Goal: Task Accomplishment & Management: Manage account settings

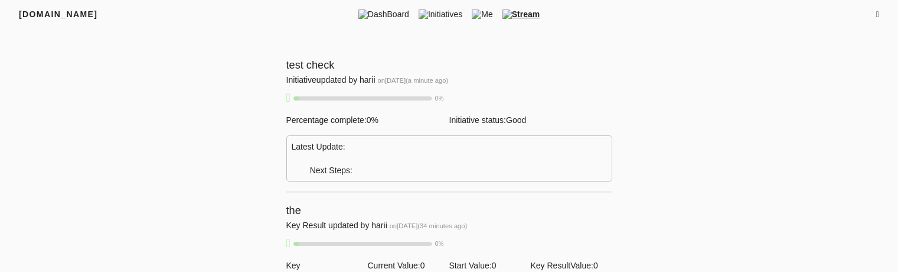
scroll to position [1020, 0]
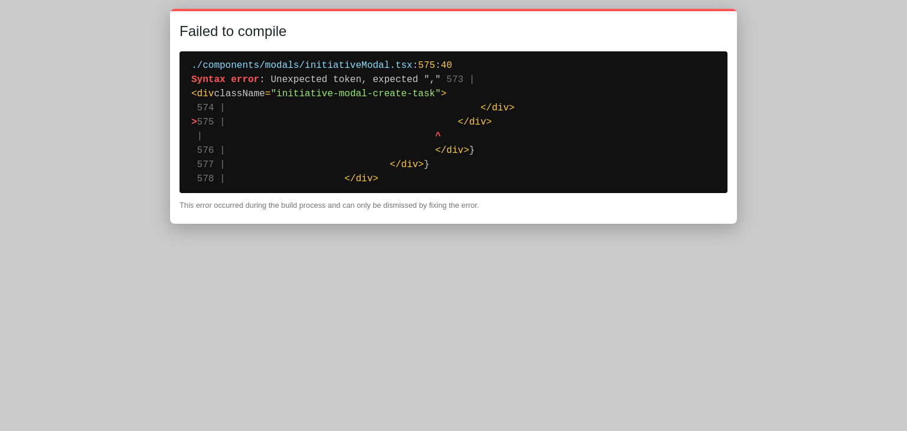
click at [517, 139] on pre "./components/modals/initiativeModal.tsx : 575 : 40 Syntax error : Unexpected to…" at bounding box center [454, 122] width 548 height 142
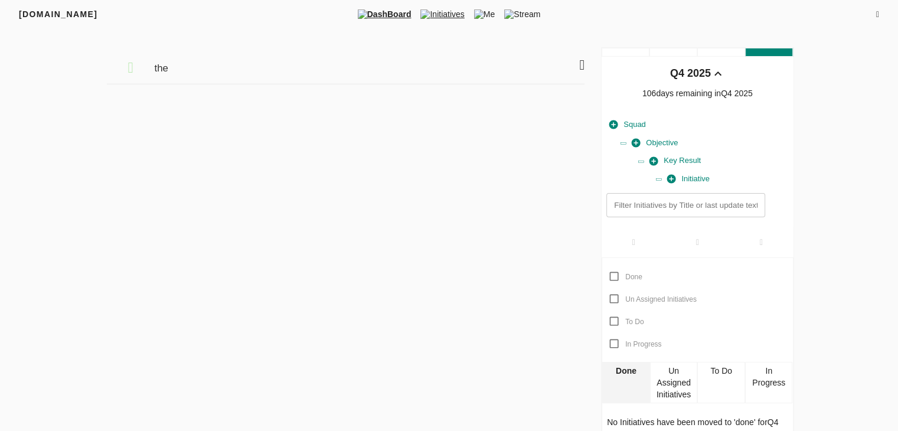
click at [444, 15] on span "Initiatives" at bounding box center [442, 14] width 53 height 12
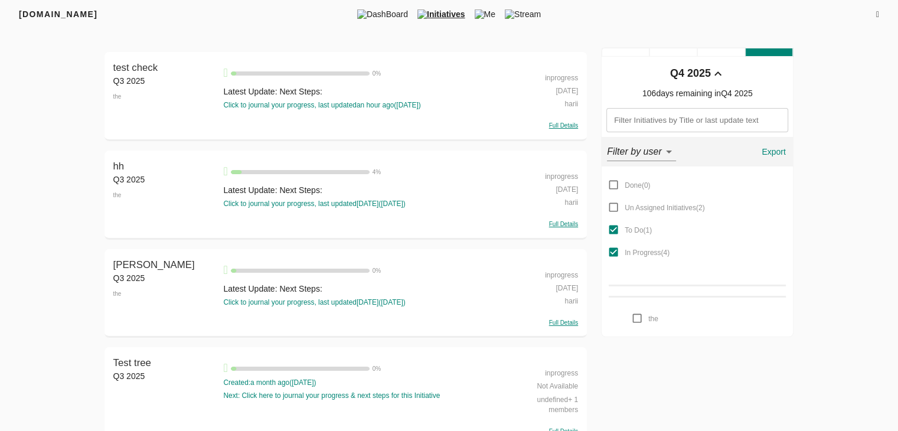
click at [560, 76] on div "inprogress" at bounding box center [543, 76] width 70 height 13
select select "inprogress"
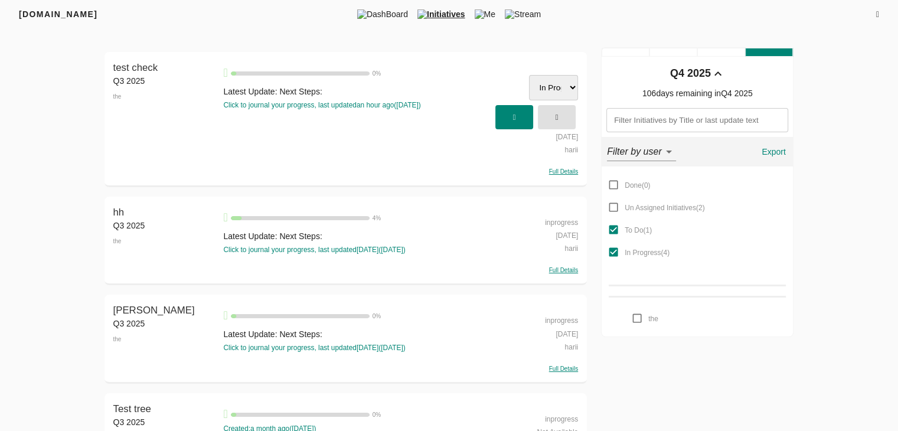
click at [565, 90] on select "Done Un Assigned Initiatives To Do In Progress" at bounding box center [553, 87] width 49 height 25
click at [560, 112] on span "button" at bounding box center [557, 116] width 26 height 19
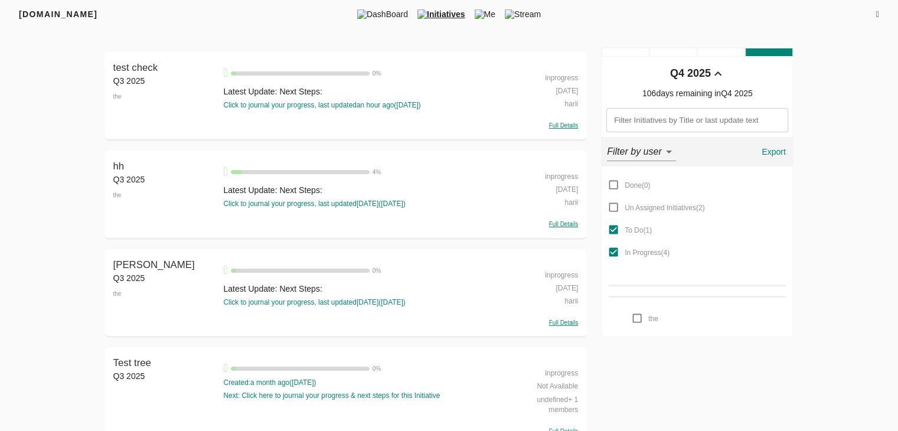
click at [560, 121] on div "Full Details" at bounding box center [543, 124] width 70 height 11
click at [569, 121] on div "Full Details" at bounding box center [543, 124] width 70 height 11
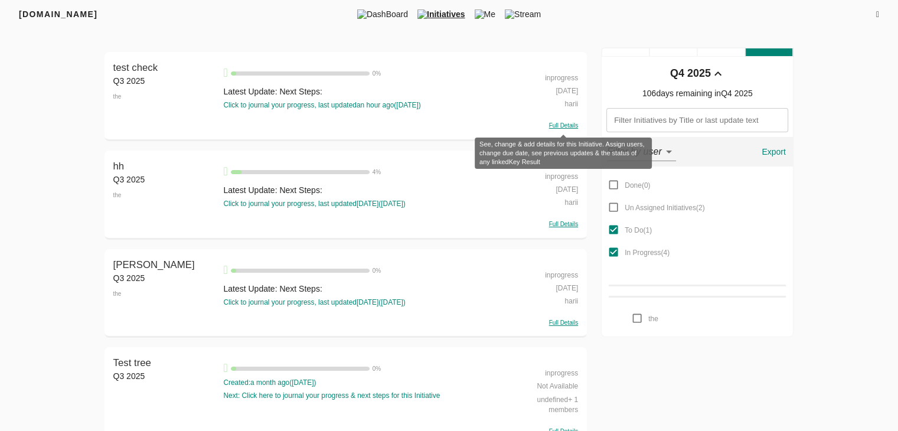
click at [562, 128] on span "Full Details" at bounding box center [563, 125] width 29 height 6
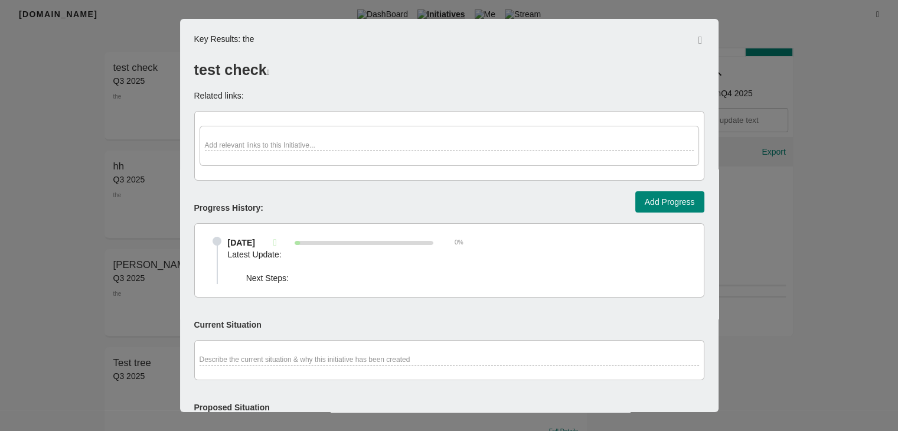
scroll to position [423, 0]
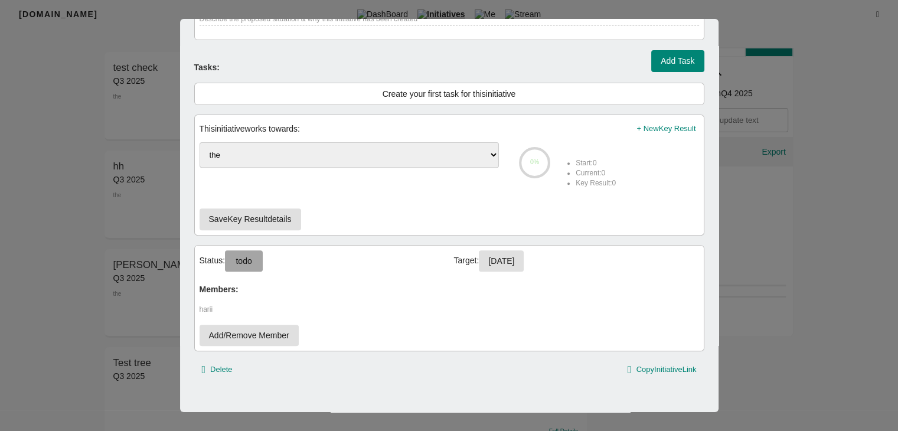
click at [247, 261] on span "todo" at bounding box center [243, 261] width 19 height 15
select select "inprogress"
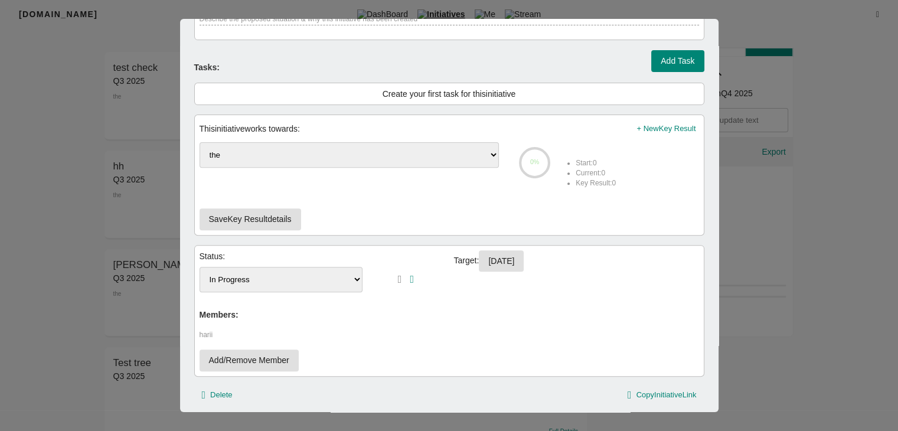
click at [251, 274] on select "Done Un Assigned Initiatives To Do In Progress" at bounding box center [282, 279] width 164 height 25
click at [398, 274] on icon "button" at bounding box center [400, 279] width 4 height 11
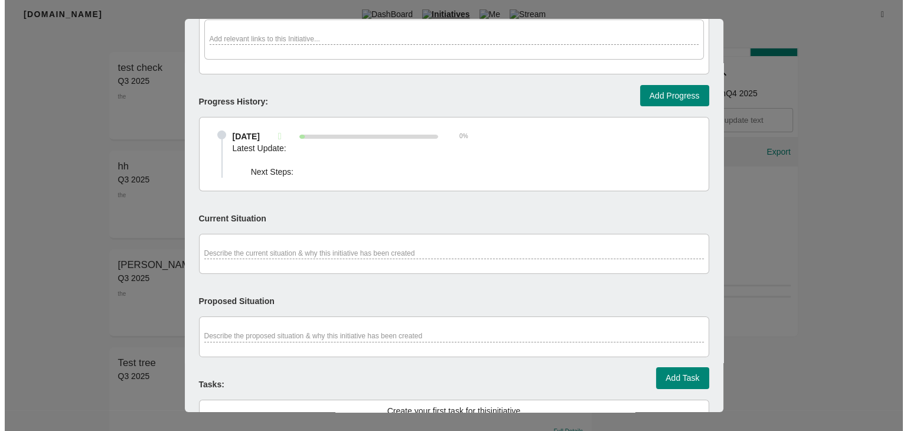
scroll to position [0, 0]
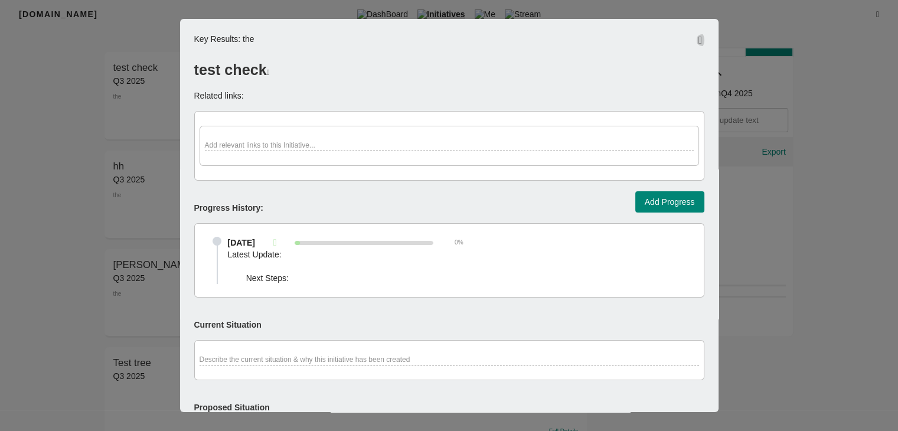
click at [699, 36] on icon "button" at bounding box center [701, 40] width 4 height 11
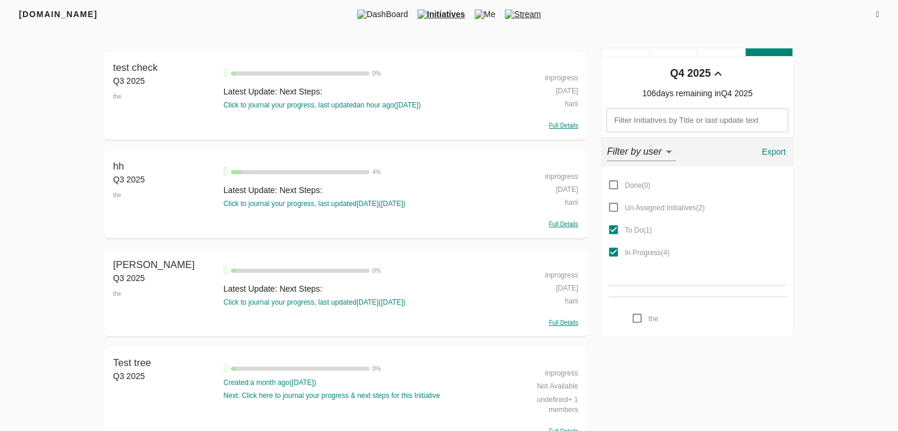
click at [527, 13] on span "Stream" at bounding box center [522, 14] width 45 height 12
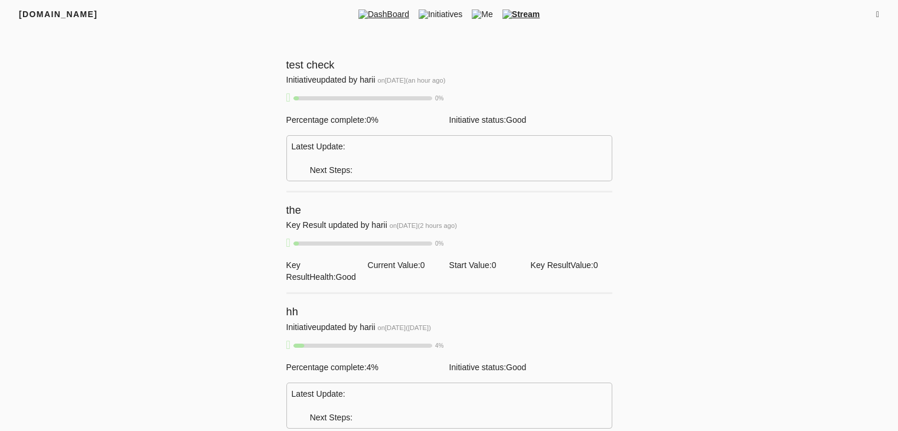
click at [378, 19] on span "DashBoard" at bounding box center [384, 14] width 60 height 12
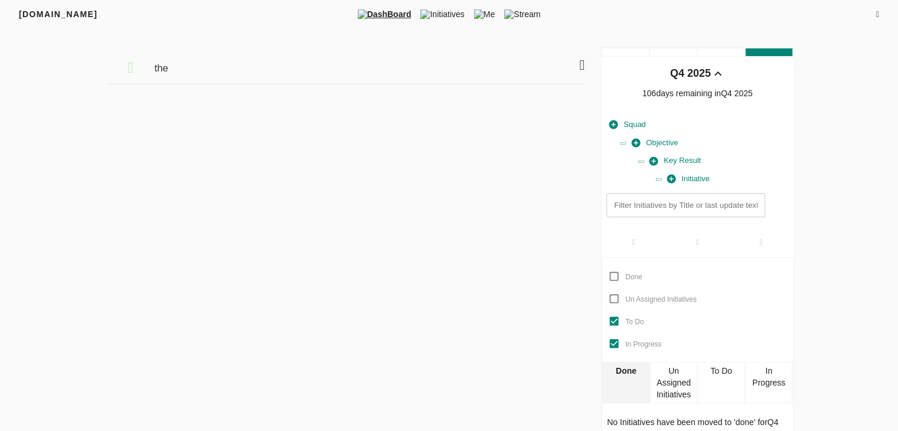
click at [580, 64] on icon at bounding box center [581, 65] width 5 height 14
click at [582, 62] on icon at bounding box center [581, 65] width 5 height 14
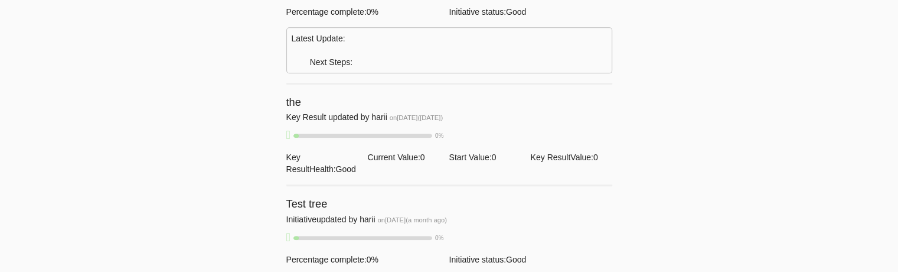
scroll to position [1020, 0]
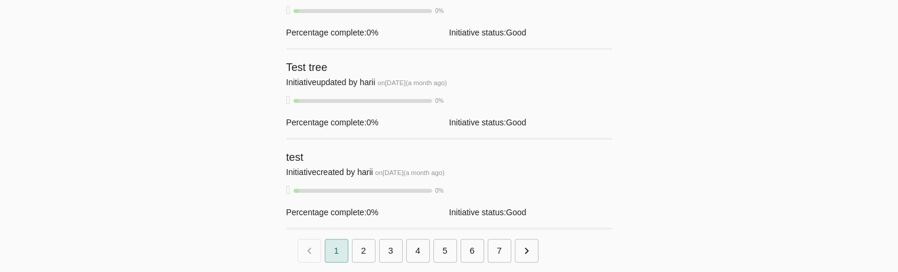
click at [413, 192] on div "0 %" at bounding box center [368, 190] width 150 height 13
click at [340, 216] on span "Percentage complete: 0 %" at bounding box center [332, 211] width 92 height 9
click at [304, 159] on div "test" at bounding box center [449, 157] width 326 height 17
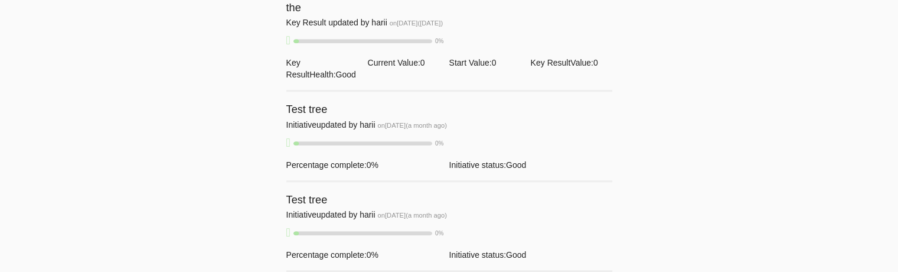
click at [304, 159] on div "Test tree Initiative updated by [PERSON_NAME] on [DATE] ( a month ago ) 0 % Per…" at bounding box center [449, 137] width 326 height 90
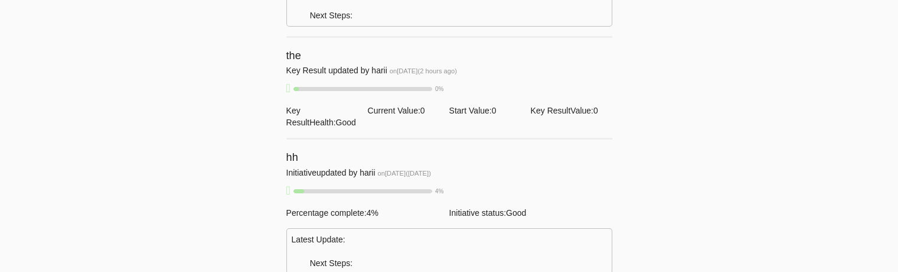
scroll to position [0, 0]
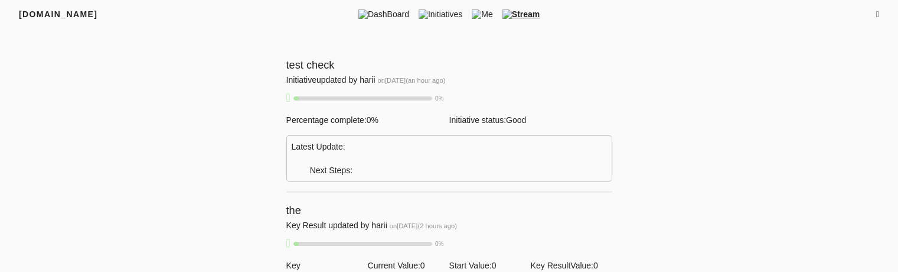
click at [315, 59] on span "test check" at bounding box center [310, 65] width 48 height 12
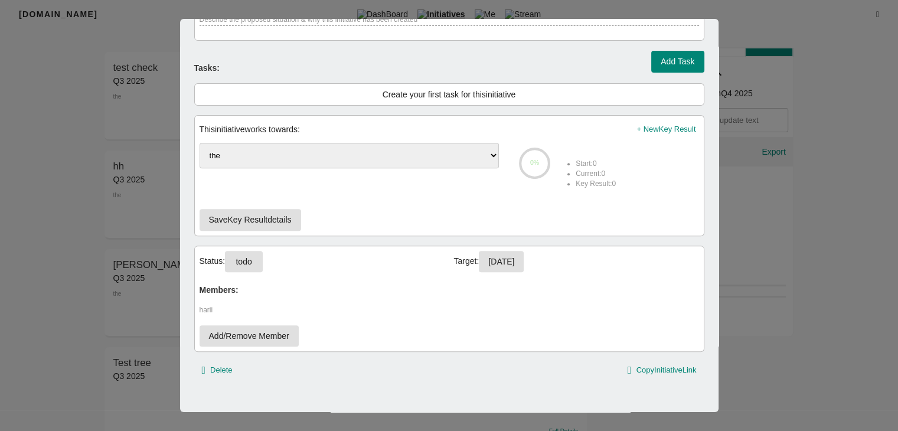
scroll to position [423, 0]
click at [239, 262] on span "todo" at bounding box center [243, 261] width 19 height 15
select select "inprogress"
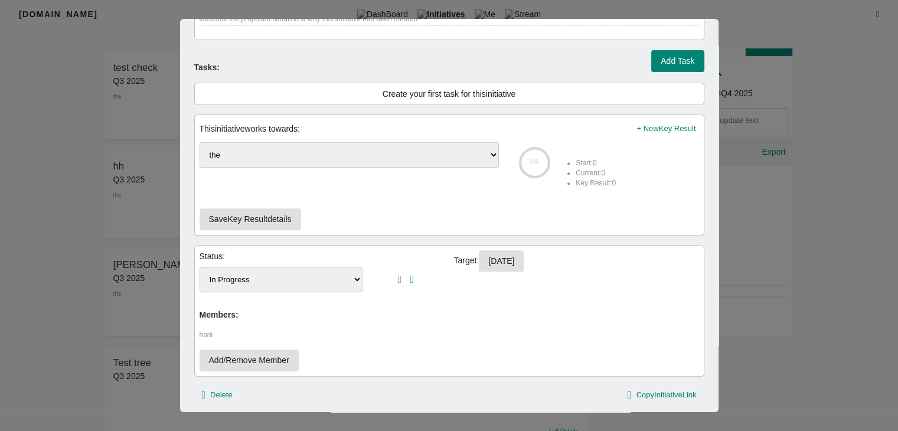
click at [266, 275] on select "Done Un Assigned Initiatives To Do In Progress" at bounding box center [282, 279] width 164 height 25
click at [752, 273] on div at bounding box center [449, 215] width 898 height 431
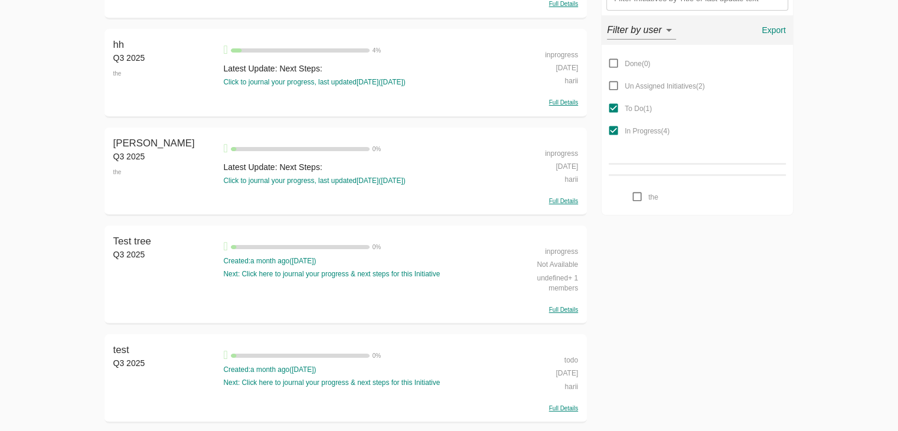
scroll to position [0, 0]
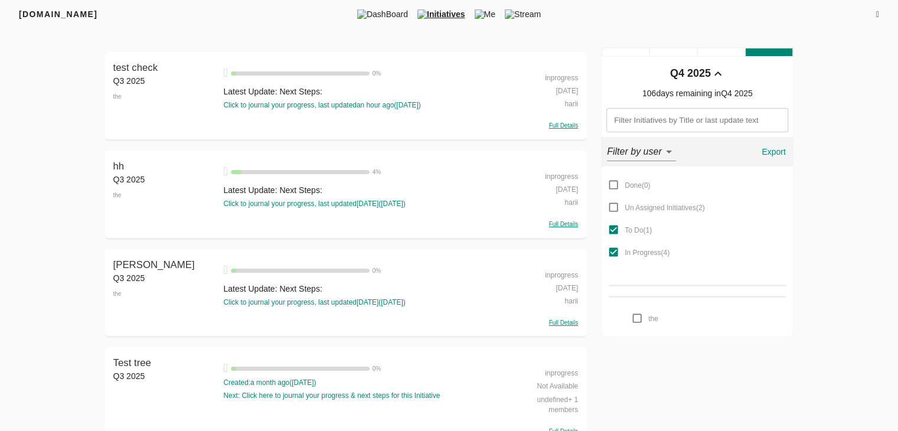
click at [690, 74] on div "Q4 2025" at bounding box center [690, 73] width 41 height 15
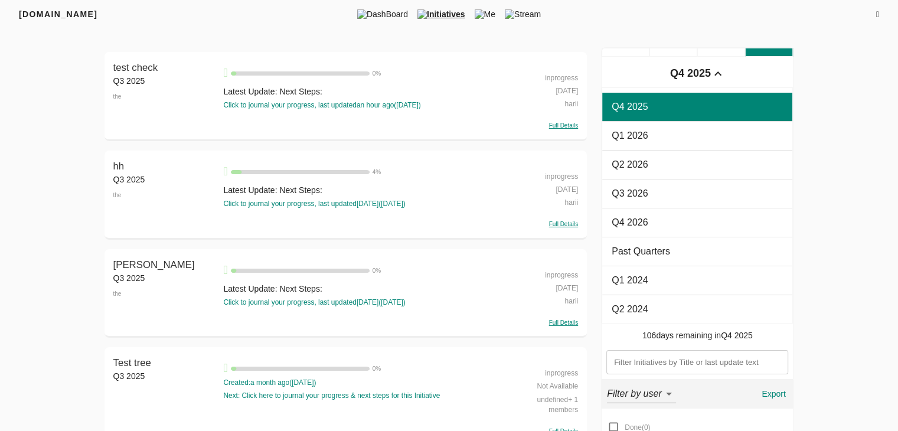
click at [690, 74] on div "Q4 2025" at bounding box center [690, 73] width 41 height 15
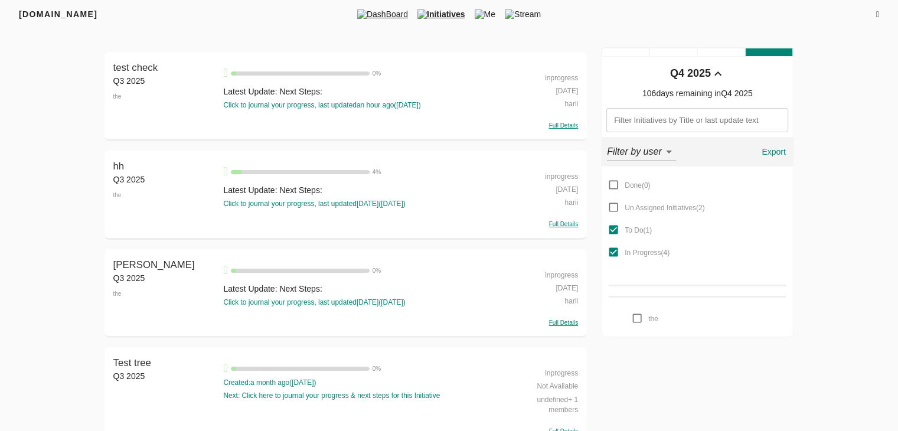
click at [373, 18] on span "DashBoard" at bounding box center [383, 14] width 60 height 12
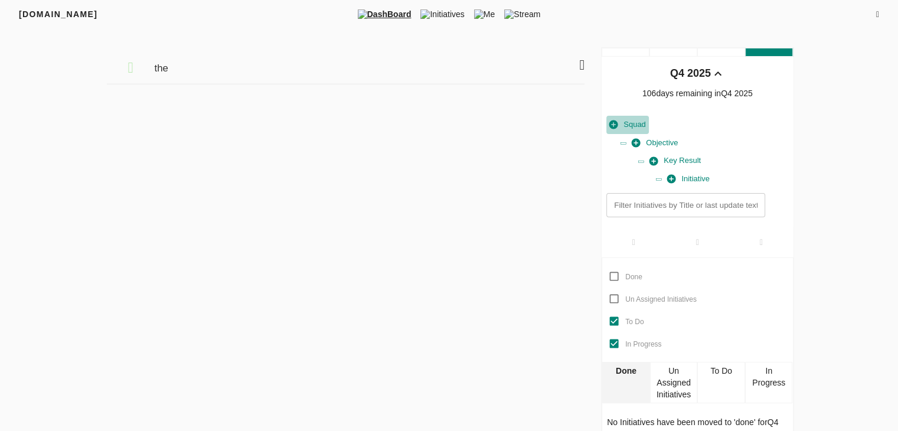
click at [634, 123] on span "Squad" at bounding box center [627, 125] width 37 height 14
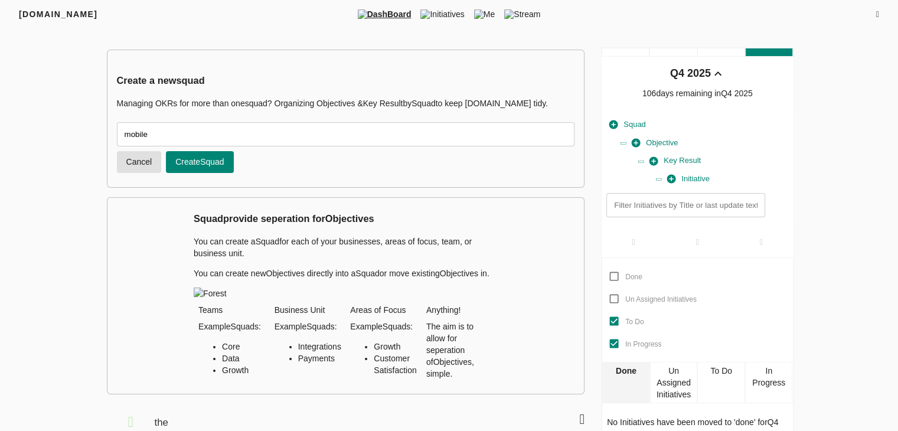
type input "mobile"
click at [196, 159] on span "Create Squad" at bounding box center [199, 162] width 49 height 15
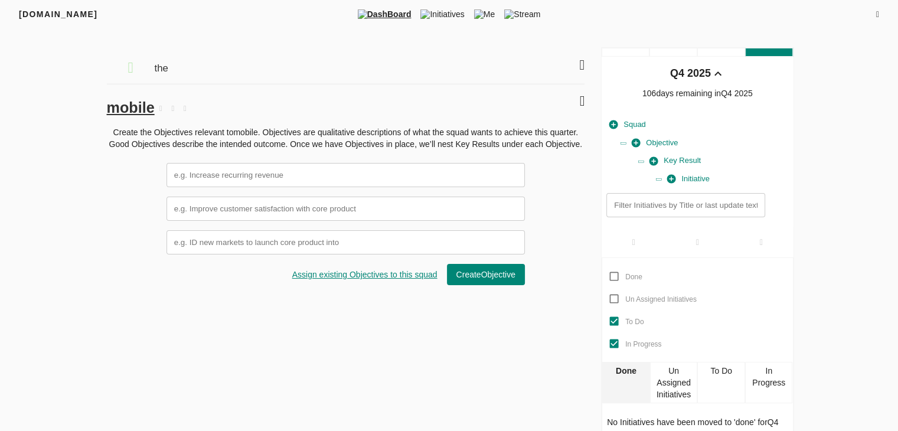
click at [241, 170] on input "text" at bounding box center [346, 175] width 358 height 24
type input "revenue"
click at [236, 211] on input "text" at bounding box center [346, 209] width 358 height 24
type input "core"
click at [491, 277] on span "Create Objective" at bounding box center [485, 274] width 59 height 15
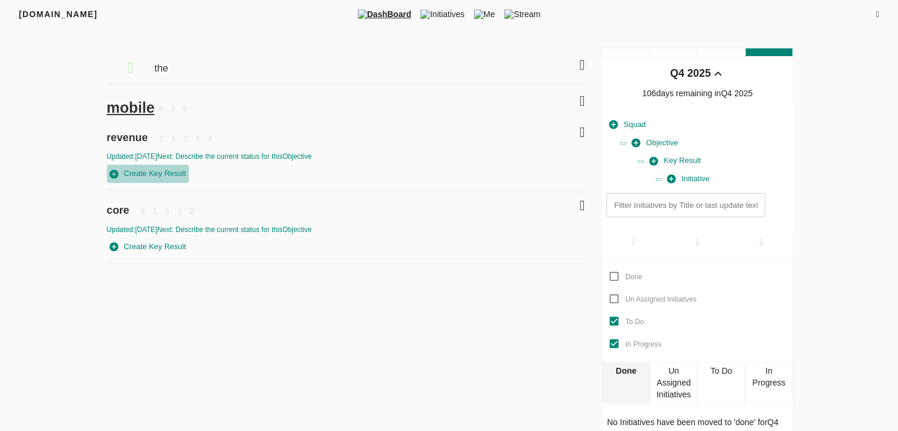
click at [154, 174] on span "Create Key Result" at bounding box center [148, 174] width 77 height 14
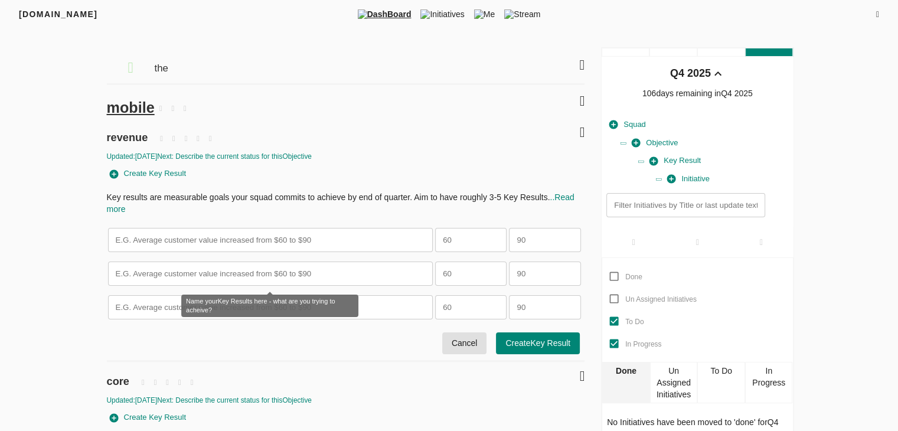
scroll to position [41, 0]
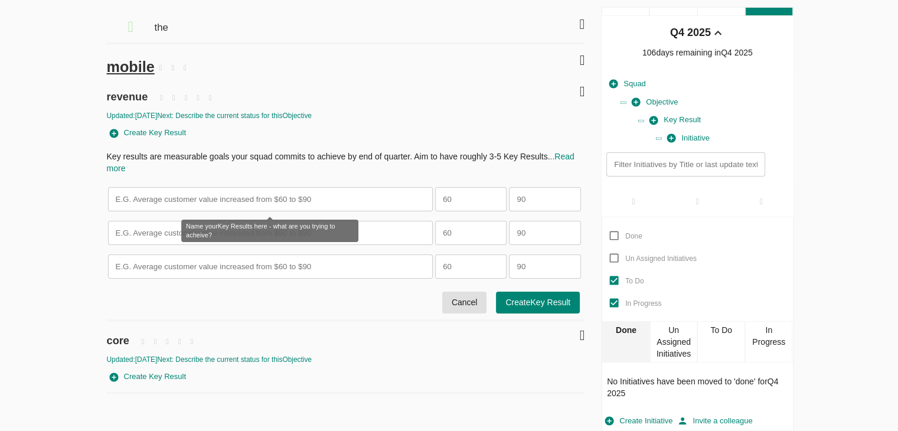
click at [260, 205] on input "text" at bounding box center [270, 199] width 325 height 24
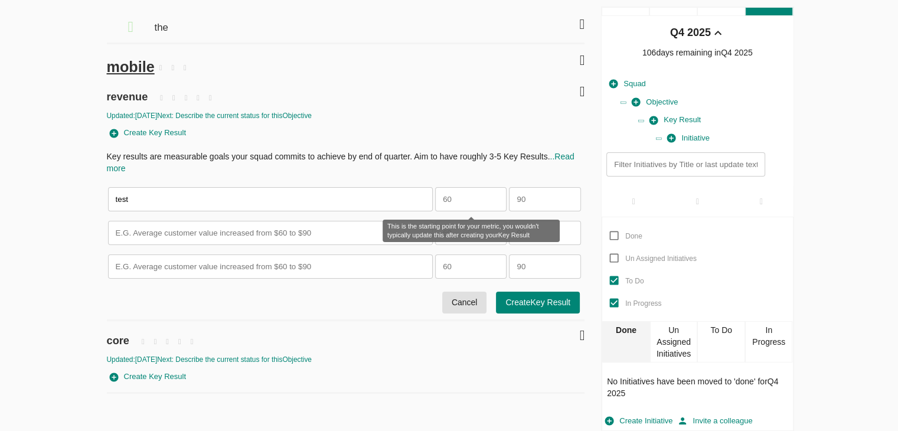
type input "test"
click at [475, 201] on input "number" at bounding box center [470, 199] width 71 height 24
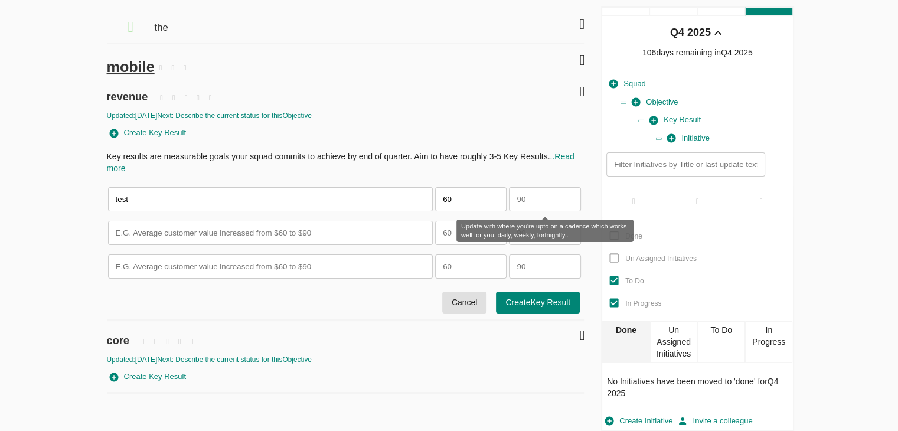
type input "60"
click at [523, 204] on input "number" at bounding box center [544, 199] width 71 height 24
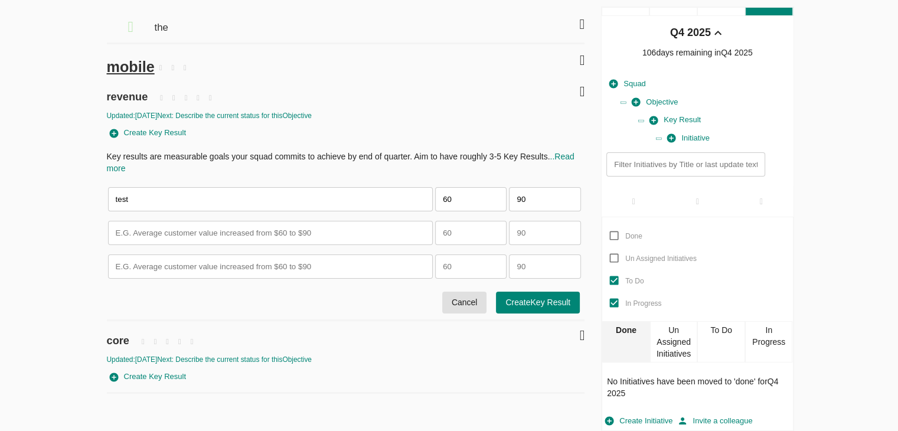
type input "90"
click at [537, 305] on span "Create Key Result" at bounding box center [537, 302] width 65 height 15
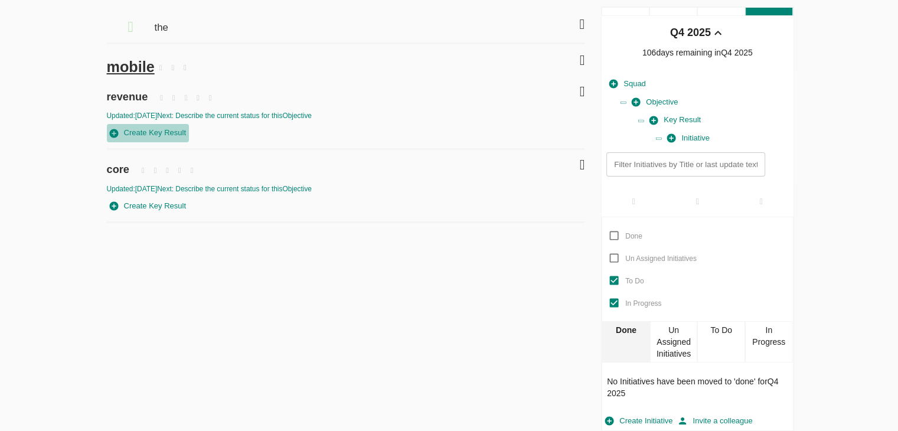
click at [165, 128] on span "Create Key Result" at bounding box center [148, 133] width 77 height 14
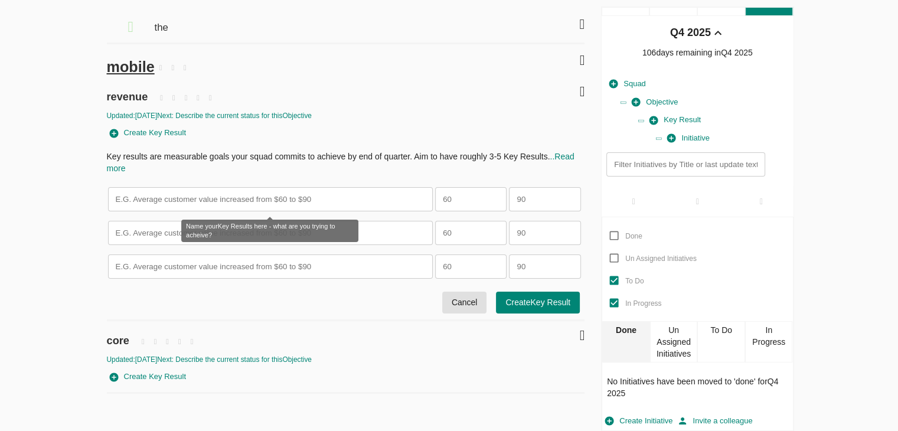
click at [280, 195] on input "text" at bounding box center [270, 199] width 325 height 24
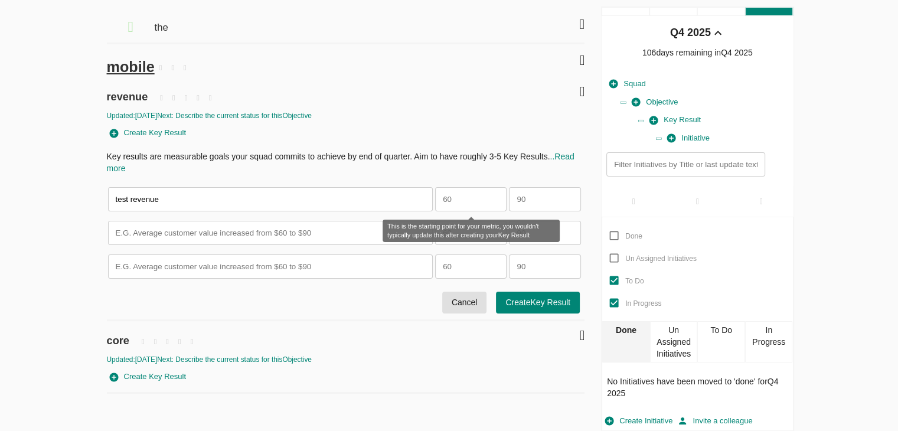
type input "test revenue"
click at [484, 195] on input "number" at bounding box center [470, 199] width 71 height 24
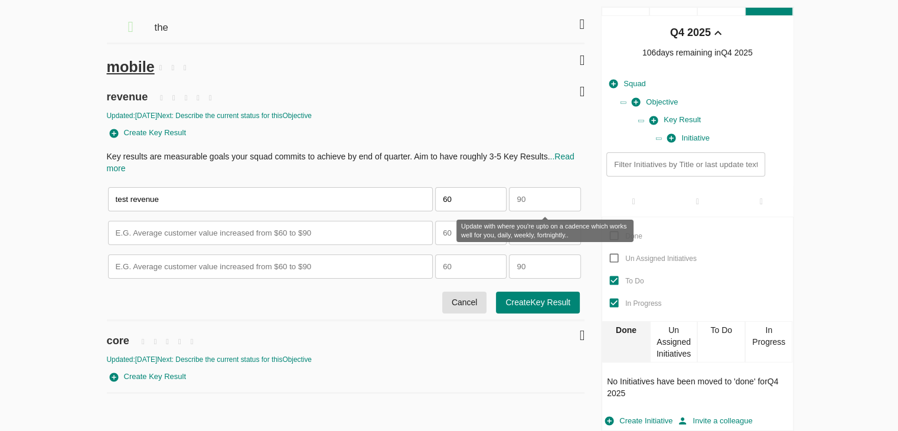
type input "60"
click at [531, 200] on input "number" at bounding box center [544, 199] width 71 height 24
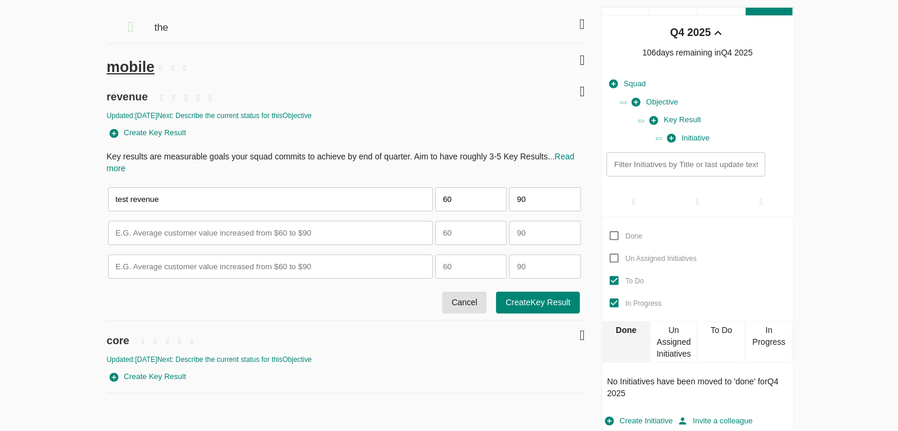
type input "90"
click at [558, 300] on span "Create Key Result" at bounding box center [537, 302] width 65 height 15
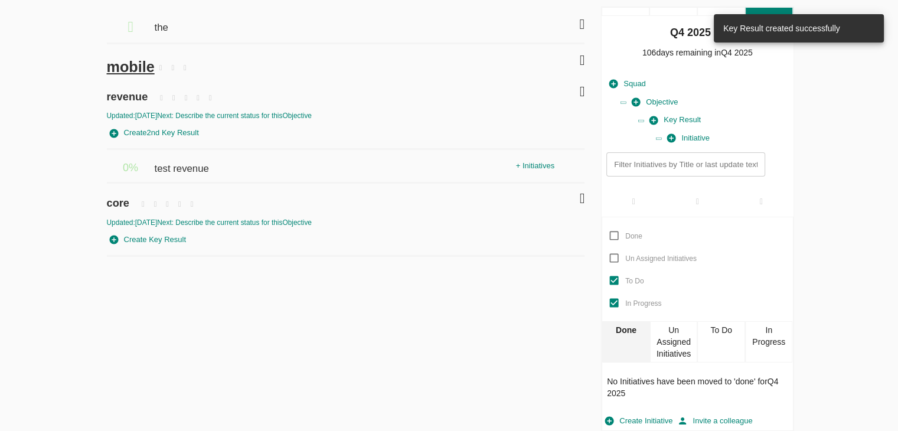
click at [531, 165] on div "+ Initiatives" at bounding box center [535, 166] width 44 height 18
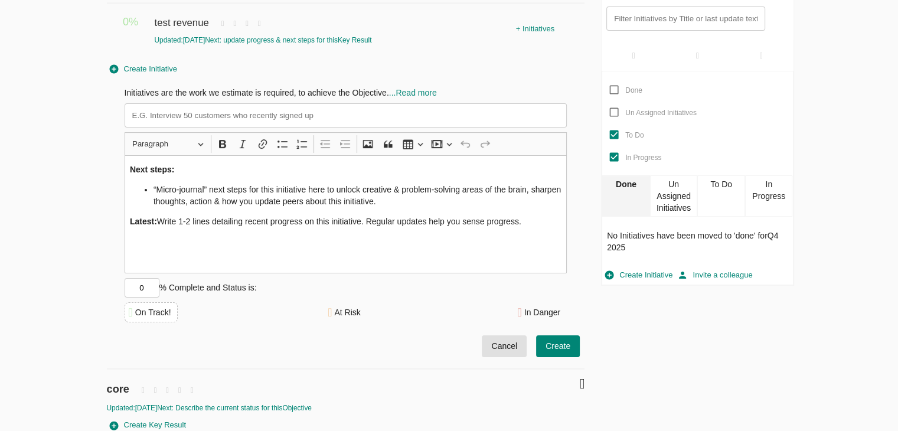
scroll to position [189, 0]
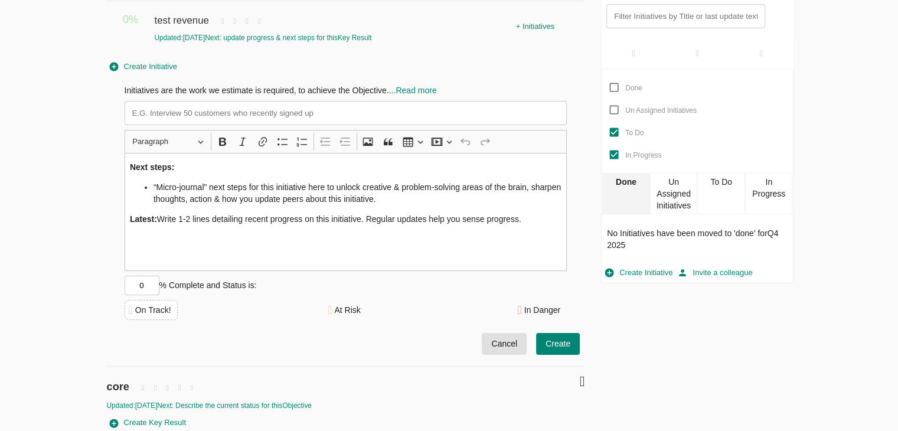
click at [155, 283] on input "0" at bounding box center [142, 285] width 35 height 19
type input "10"
click at [230, 306] on div "On Track! At Risk In Danger" at bounding box center [346, 310] width 443 height 20
click at [160, 309] on div "On Track!" at bounding box center [153, 310] width 36 height 12
click at [351, 308] on div "At Risk" at bounding box center [347, 310] width 26 height 12
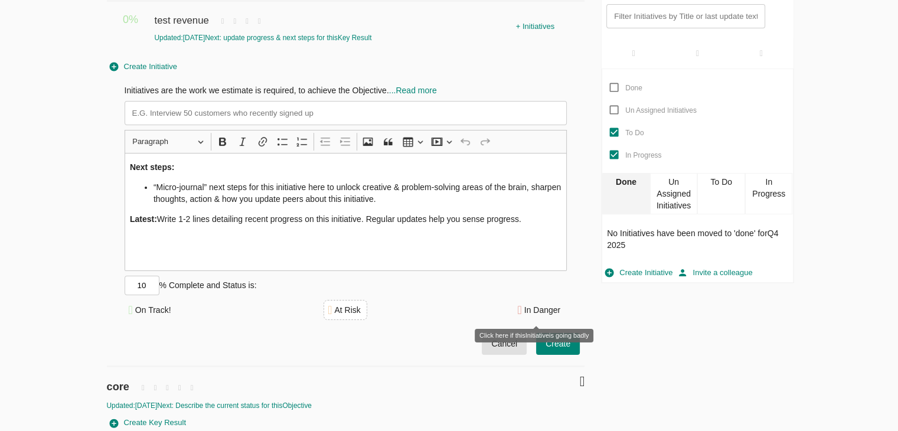
click at [557, 304] on div "In Danger" at bounding box center [542, 310] width 36 height 12
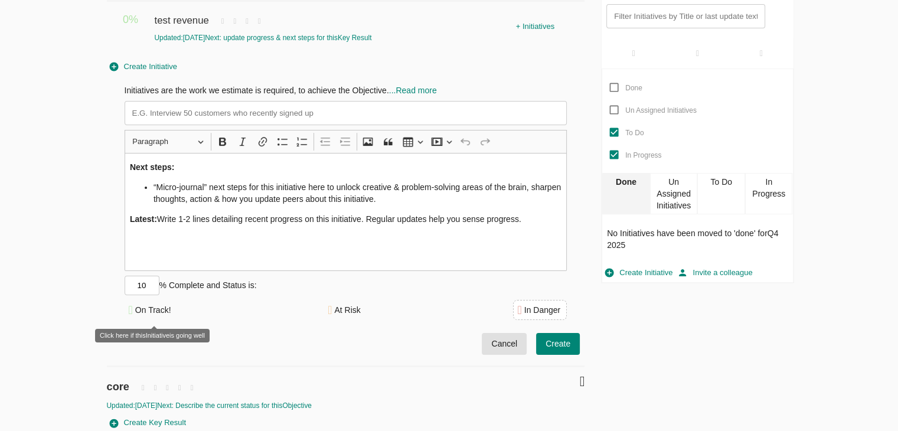
click at [152, 306] on div "On Track!" at bounding box center [153, 310] width 36 height 12
click at [201, 112] on input at bounding box center [346, 113] width 443 height 24
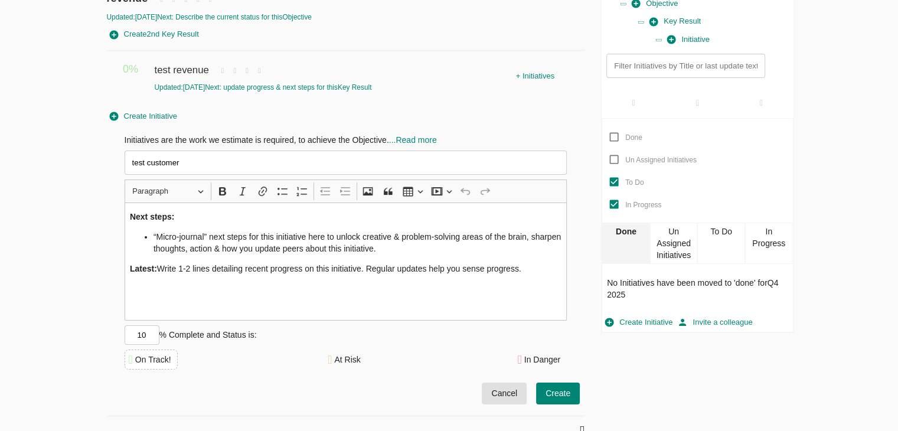
type input "test customer"
click at [556, 395] on span "Create" at bounding box center [558, 393] width 25 height 15
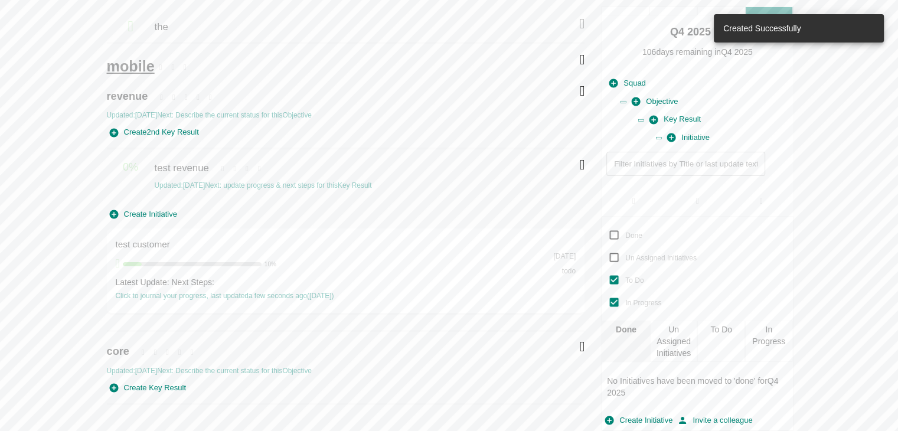
scroll to position [41, 0]
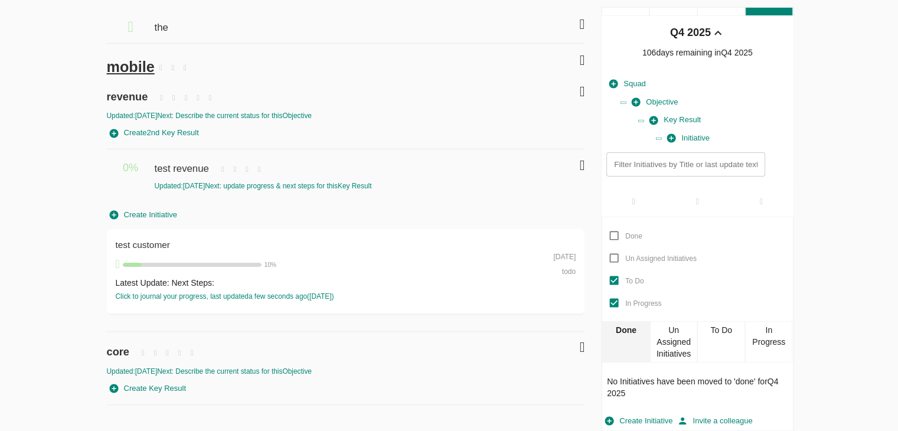
click at [580, 57] on icon at bounding box center [581, 60] width 5 height 14
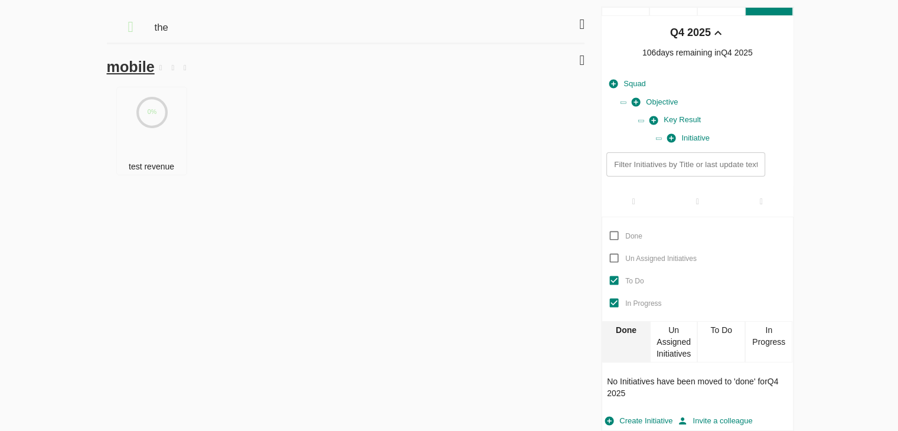
click at [580, 57] on icon at bounding box center [581, 60] width 5 height 14
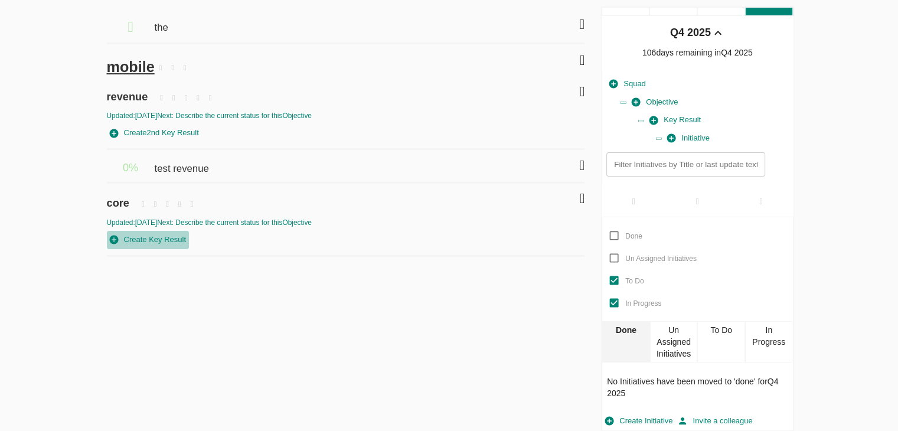
click at [155, 234] on span "Create Key Result" at bounding box center [148, 240] width 77 height 14
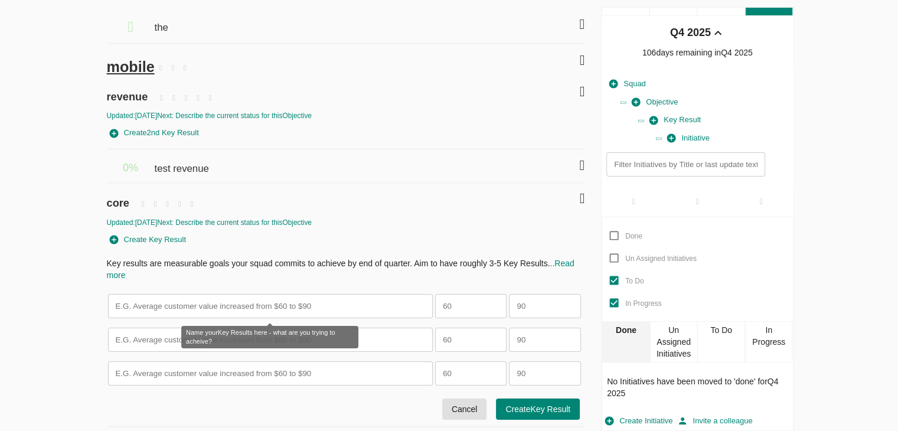
click at [190, 296] on input "text" at bounding box center [270, 306] width 325 height 24
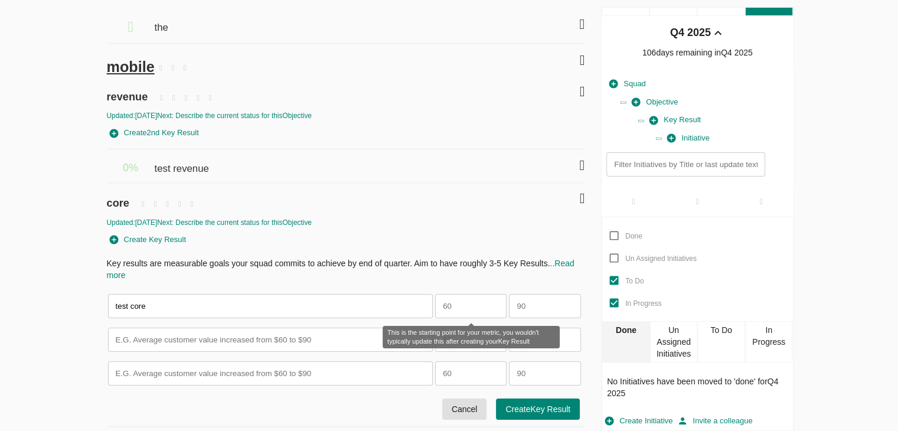
type input "test core"
click at [440, 305] on input "number" at bounding box center [470, 306] width 71 height 24
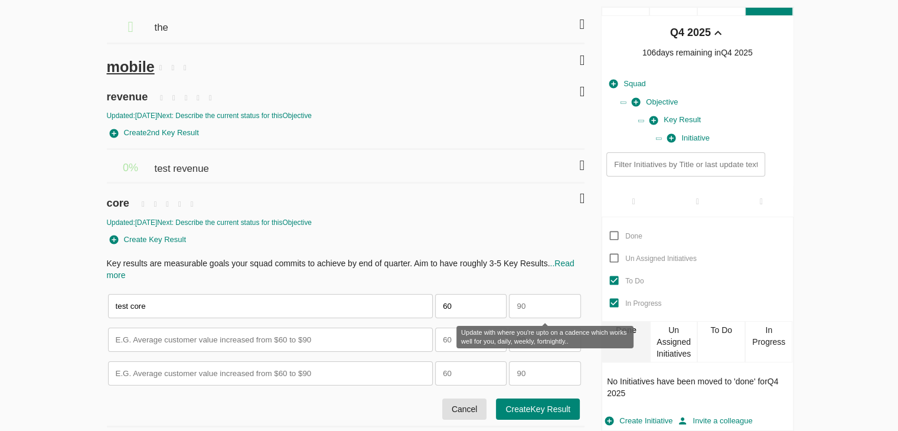
type input "60"
click at [521, 301] on input "number" at bounding box center [544, 306] width 71 height 24
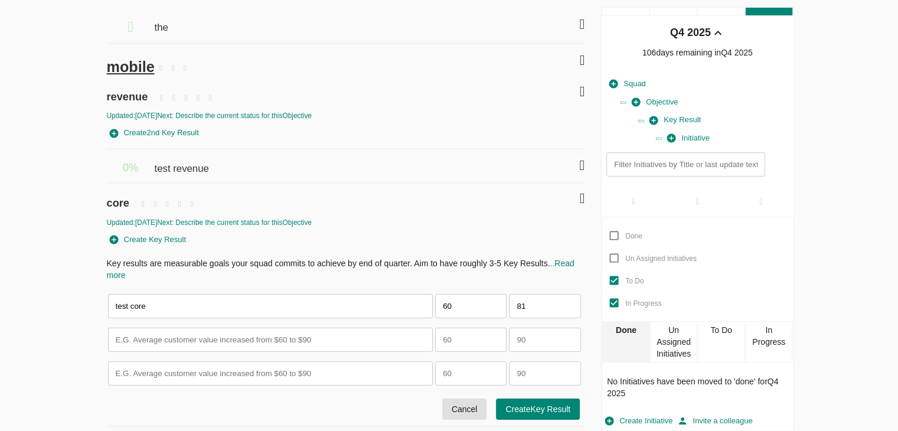
type input "81"
click at [536, 407] on span "Create Key Result" at bounding box center [537, 409] width 65 height 15
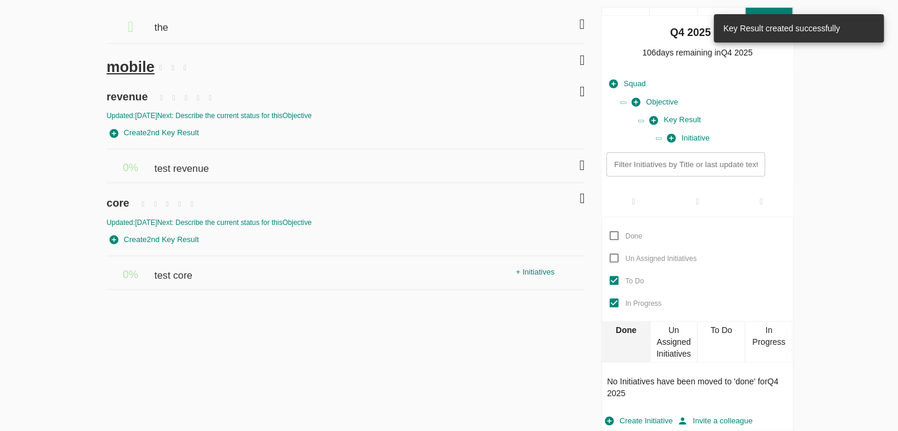
click at [732, 347] on div "To Do" at bounding box center [721, 341] width 48 height 41
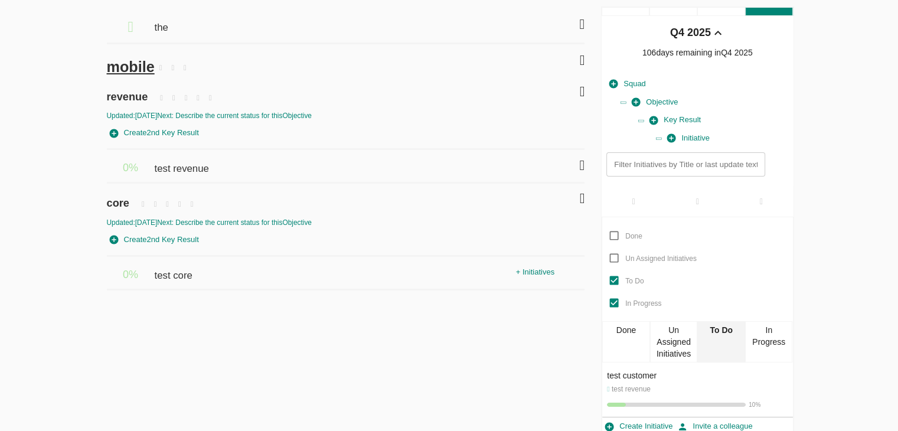
scroll to position [46, 0]
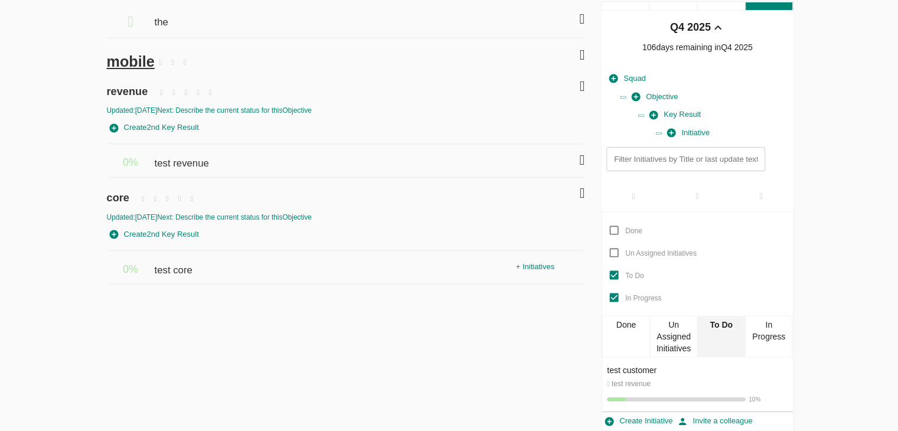
click at [531, 265] on div "+ Initiatives" at bounding box center [535, 267] width 44 height 18
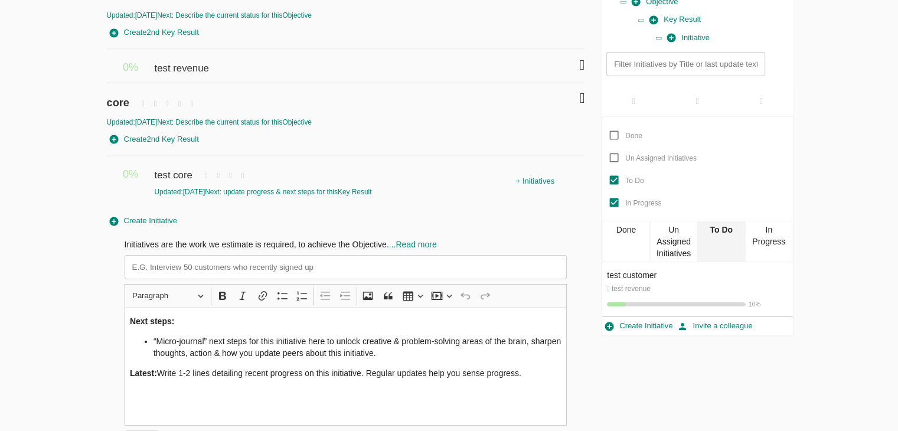
scroll to position [142, 0]
click at [201, 270] on input at bounding box center [346, 266] width 443 height 24
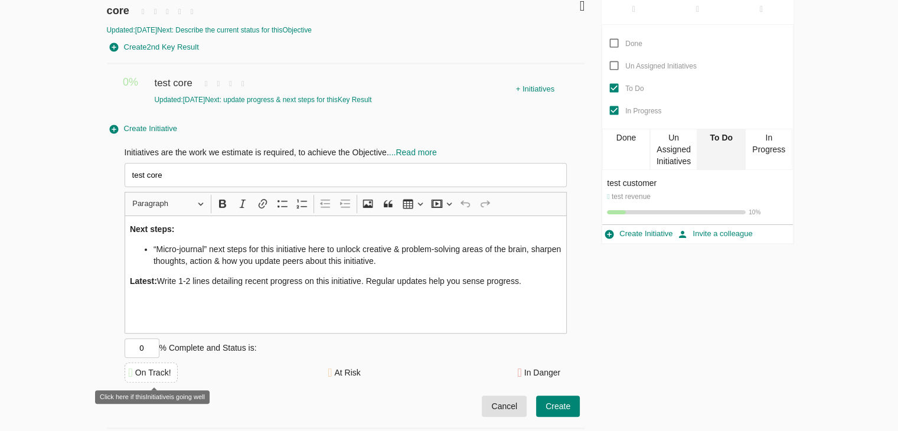
click at [166, 370] on div "On Track!" at bounding box center [153, 373] width 36 height 12
click at [578, 407] on button "Create" at bounding box center [558, 407] width 44 height 22
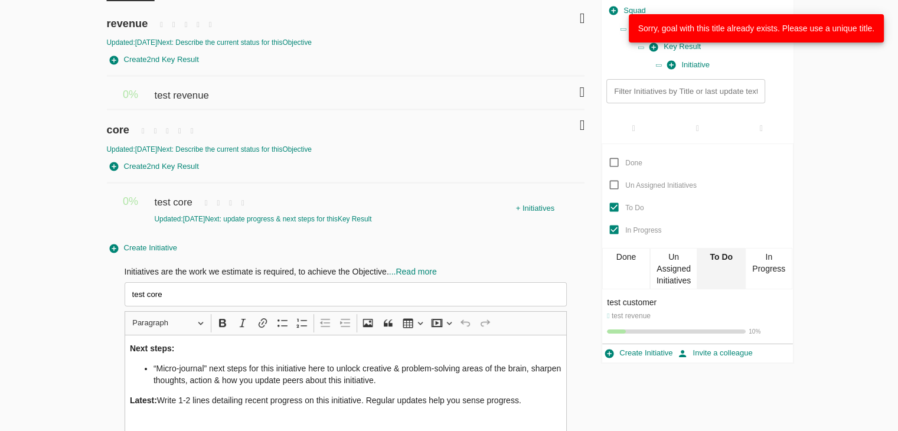
scroll to position [112, 0]
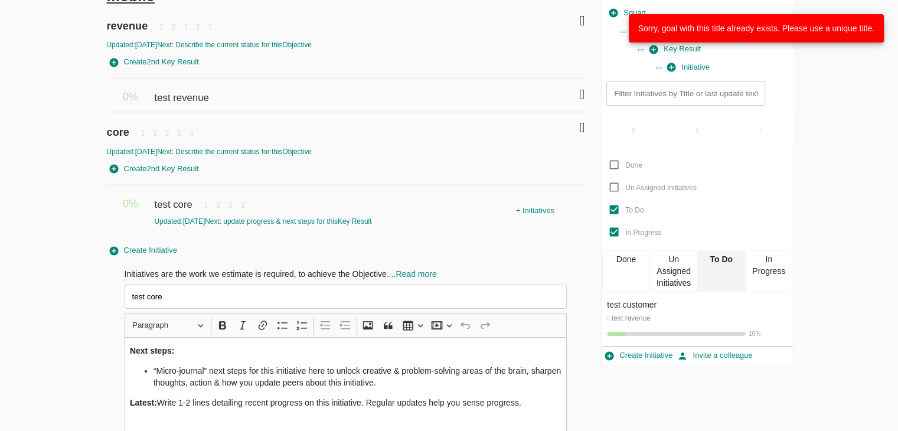
click at [177, 298] on input "test core" at bounding box center [346, 297] width 443 height 24
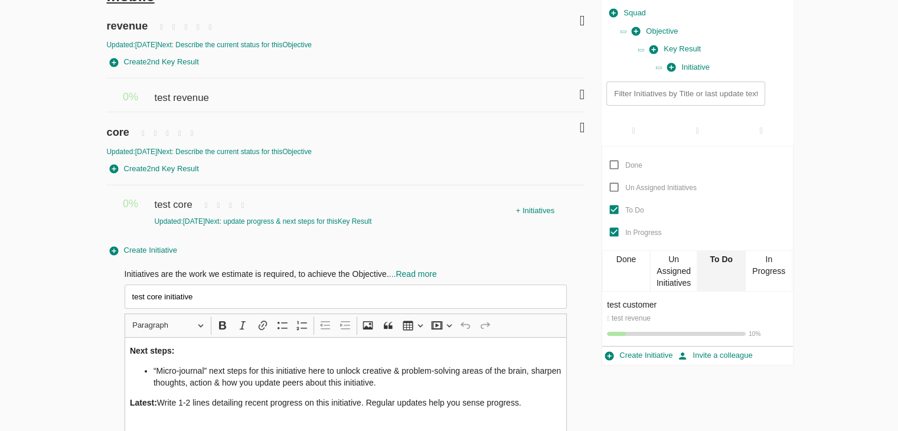
scroll to position [233, 0]
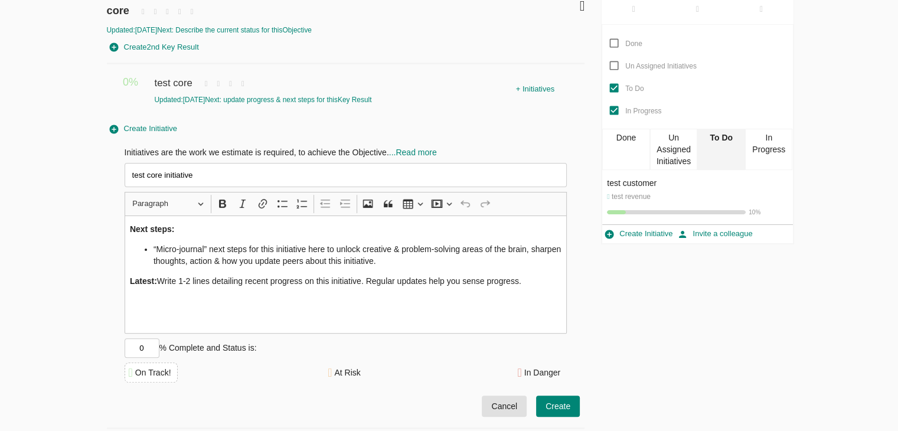
type input "test core initiative"
click at [553, 407] on span "Create" at bounding box center [558, 406] width 25 height 15
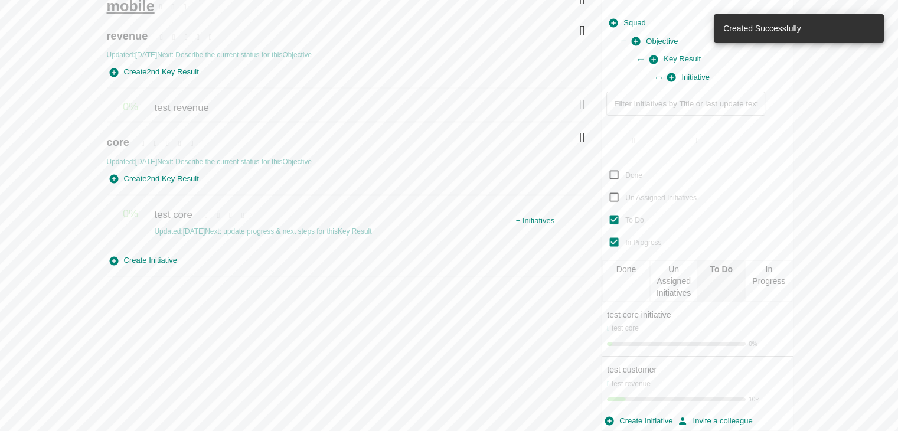
scroll to position [102, 0]
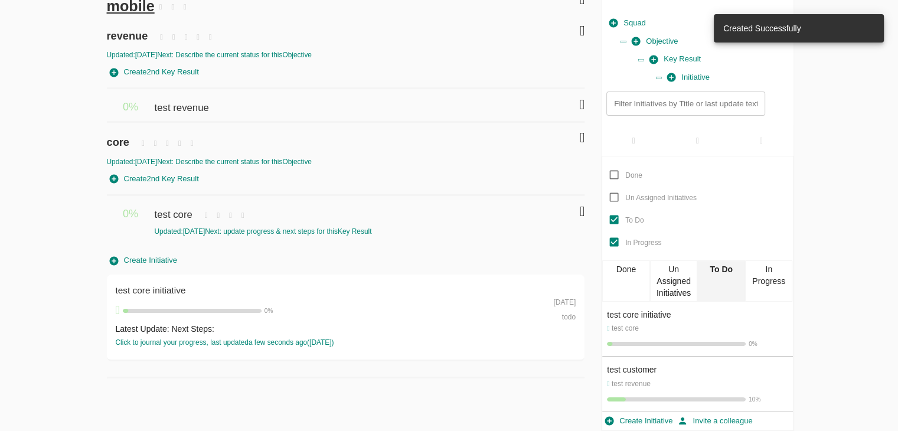
click at [767, 296] on div "In Progress" at bounding box center [769, 280] width 48 height 41
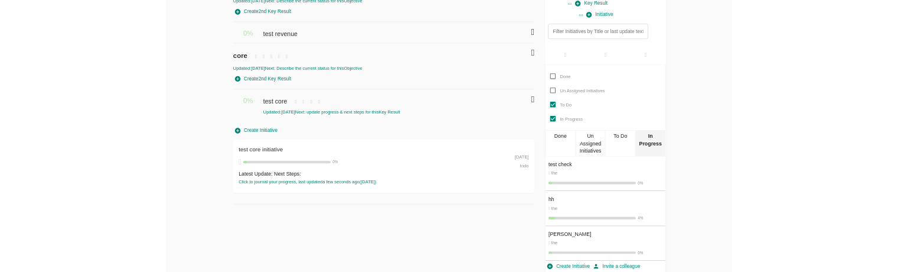
scroll to position [0, 0]
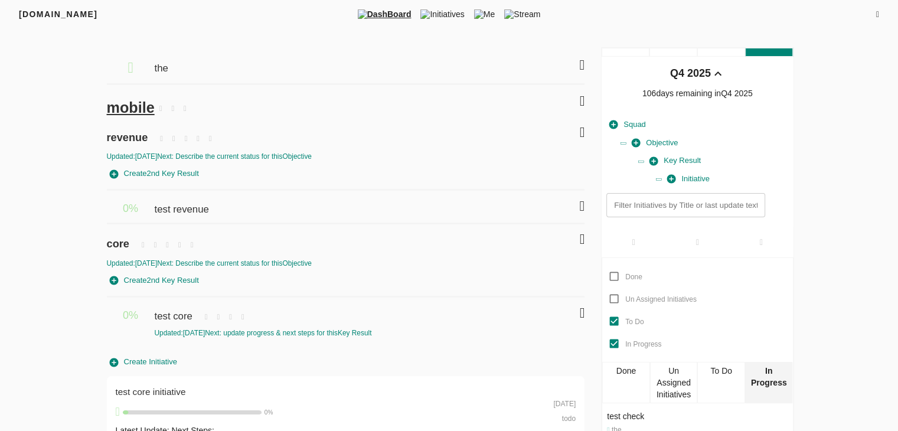
click at [579, 99] on icon at bounding box center [581, 101] width 5 height 14
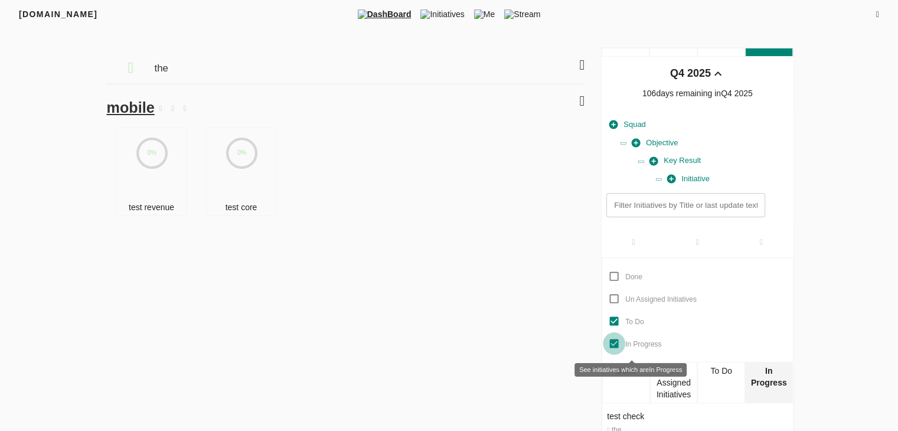
click at [610, 343] on input "In Progress" at bounding box center [614, 343] width 22 height 22
checkbox input "false"
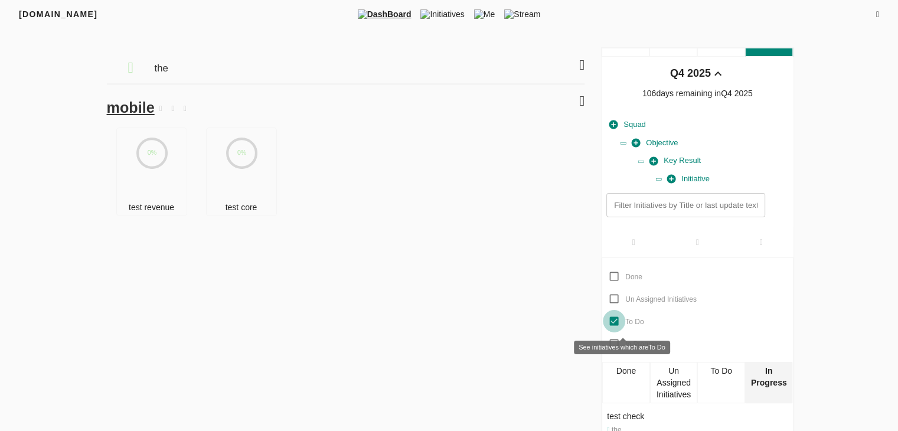
click at [610, 321] on input "To Do" at bounding box center [614, 321] width 22 height 22
checkbox input "false"
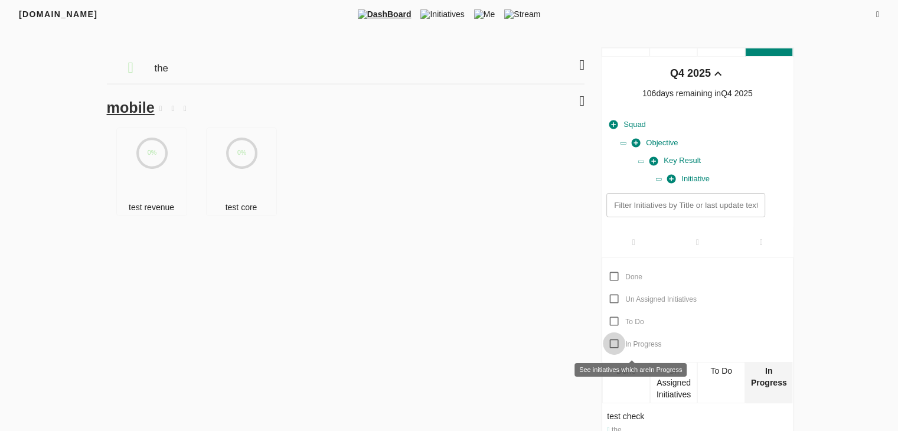
click at [615, 344] on input "In Progress" at bounding box center [614, 343] width 22 height 22
checkbox input "false"
click at [221, 168] on div "0%" at bounding box center [242, 163] width 71 height 71
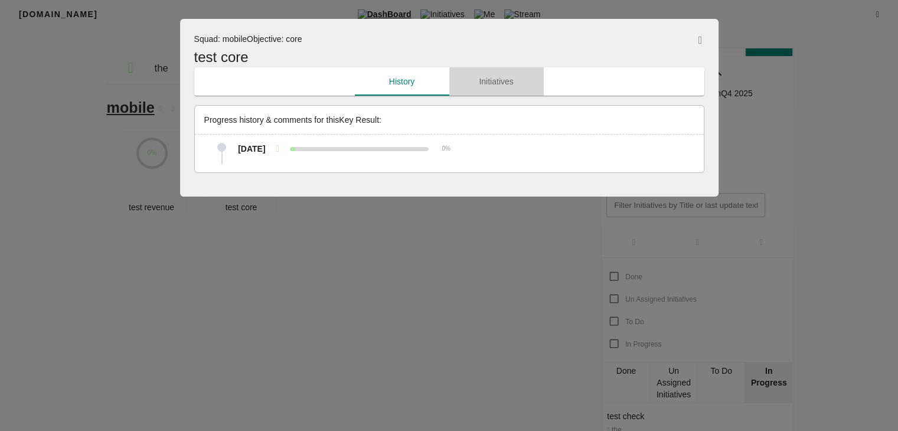
click at [495, 79] on span "Initiatives" at bounding box center [496, 81] width 80 height 15
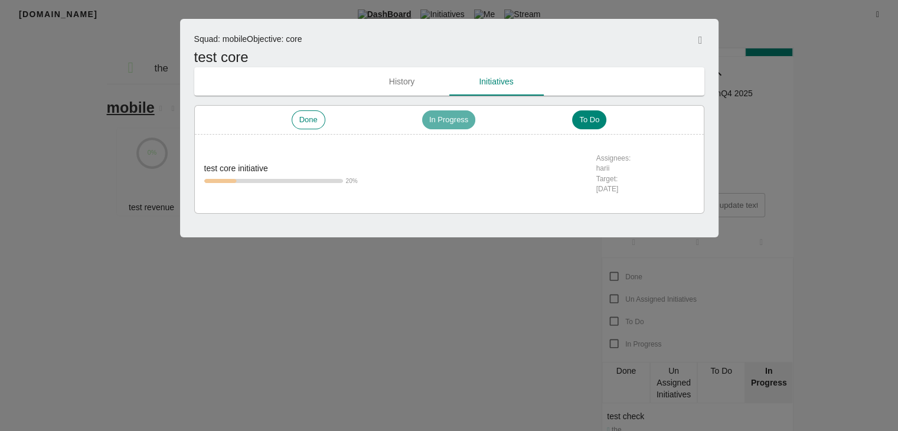
click at [444, 123] on span "In Progress" at bounding box center [448, 120] width 53 height 11
click at [307, 123] on span "Done" at bounding box center [308, 120] width 32 height 11
click at [590, 117] on span "To Do" at bounding box center [589, 120] width 34 height 11
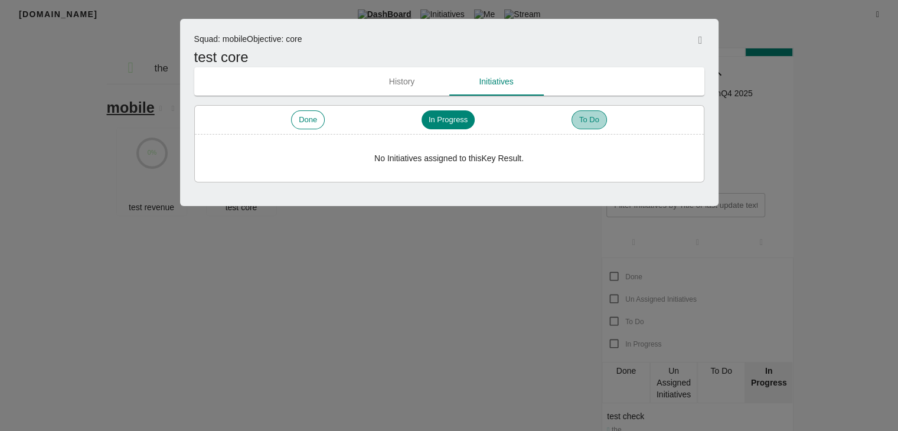
click at [590, 117] on span "To Do" at bounding box center [589, 120] width 34 height 11
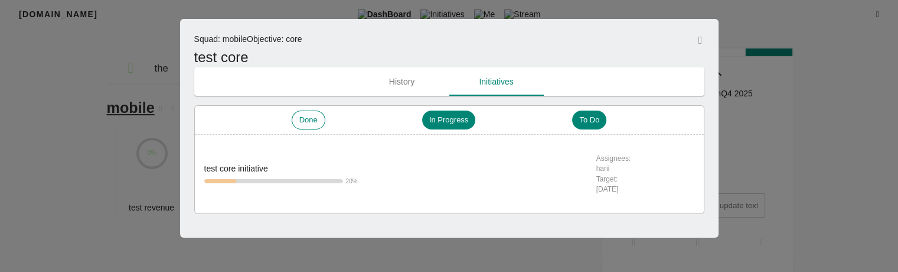
click at [607, 163] on div "Assignees:" at bounding box center [645, 159] width 98 height 10
click at [415, 80] on span "History" at bounding box center [402, 81] width 80 height 15
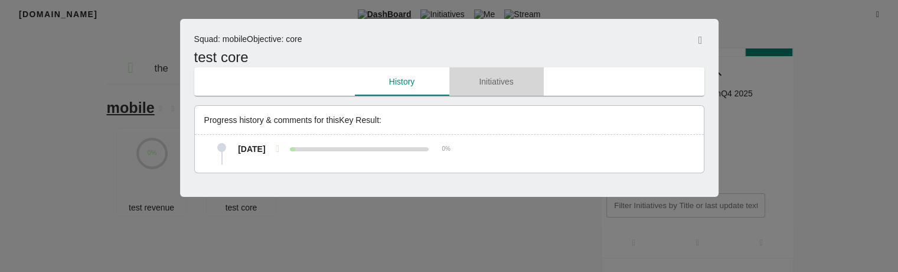
click at [470, 83] on span "Initiatives" at bounding box center [496, 81] width 80 height 15
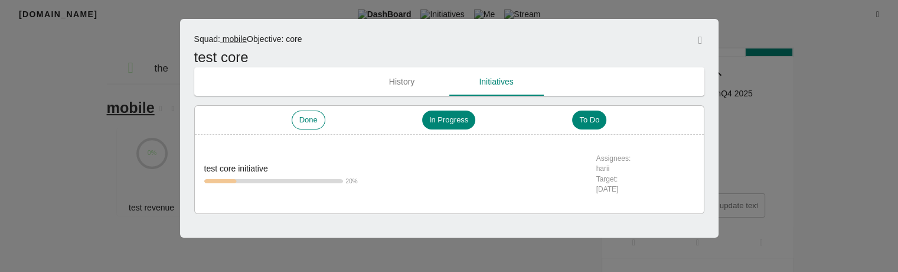
click at [227, 37] on span "mobile" at bounding box center [233, 38] width 27 height 9
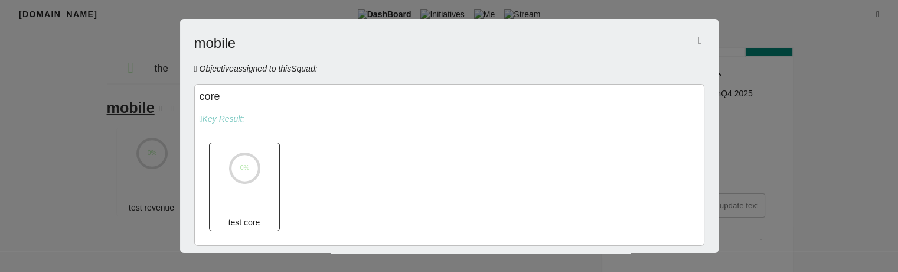
click at [252, 214] on div "test core" at bounding box center [245, 222] width 70 height 17
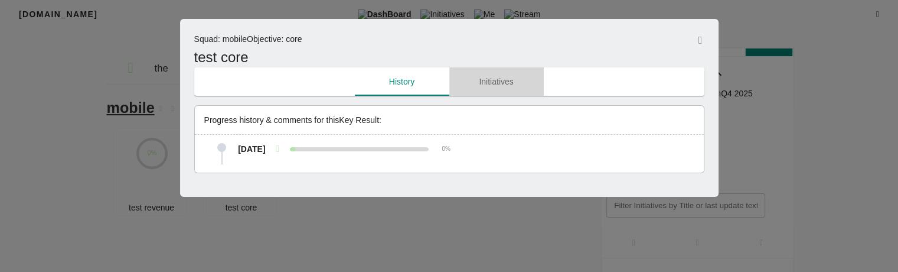
click at [478, 89] on button "Initiatives" at bounding box center [496, 81] width 94 height 28
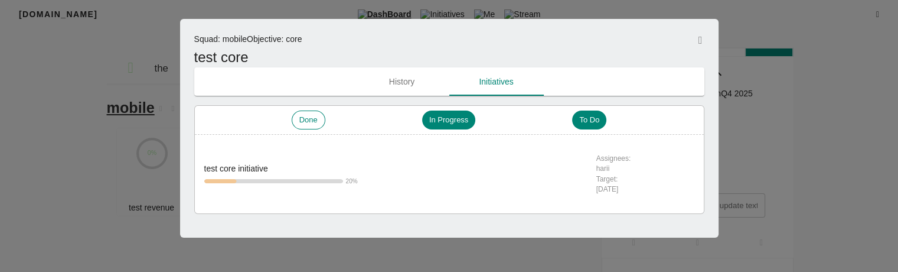
click at [423, 79] on span "History" at bounding box center [402, 81] width 80 height 15
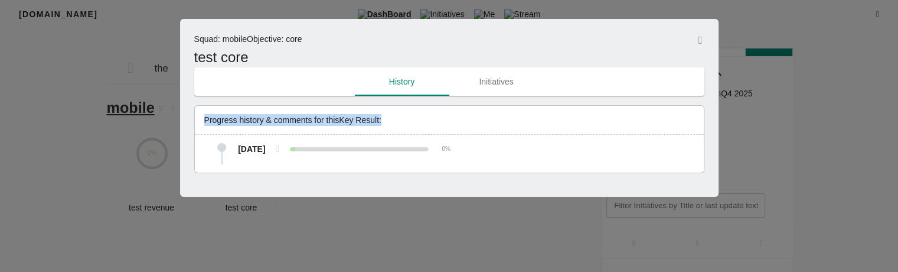
drag, startPoint x: 202, startPoint y: 116, endPoint x: 404, endPoint y: 116, distance: 201.9
click at [404, 116] on div "Progress history & comments for this Key Result :" at bounding box center [449, 120] width 509 height 12
click at [404, 116] on p "Progress history & comments for this Key Result :" at bounding box center [454, 120] width 500 height 12
drag, startPoint x: 204, startPoint y: 120, endPoint x: 262, endPoint y: 119, distance: 58.5
click at [262, 119] on p "Progress history & comments for this Key Result :" at bounding box center [454, 120] width 500 height 12
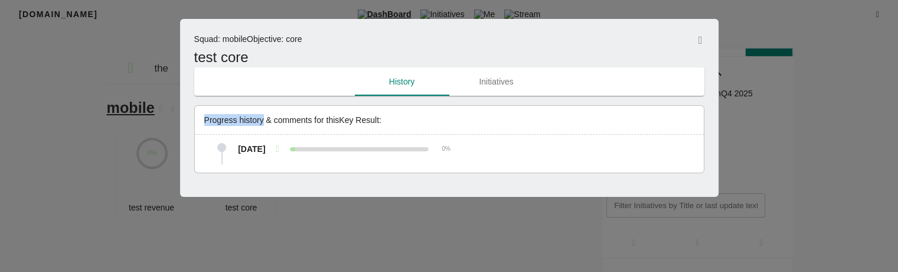
copy p "Progress history"
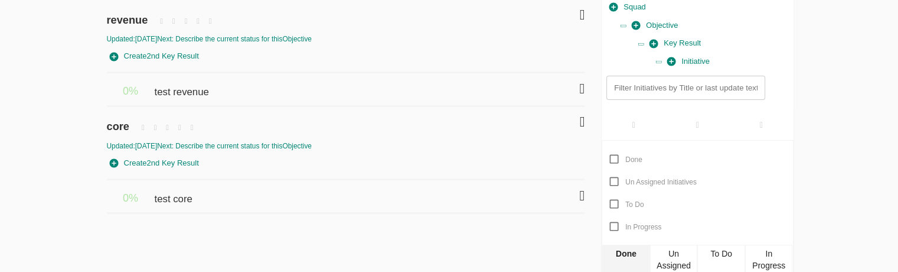
scroll to position [118, 0]
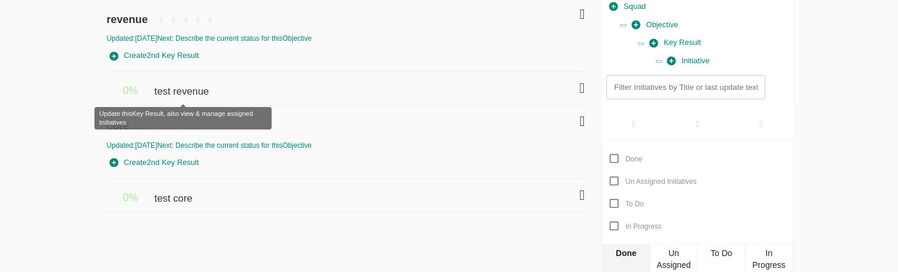
click at [172, 84] on span "test revenue" at bounding box center [182, 86] width 57 height 26
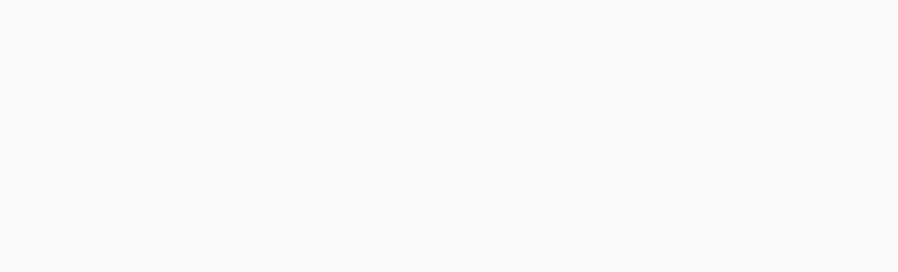
scroll to position [2, 0]
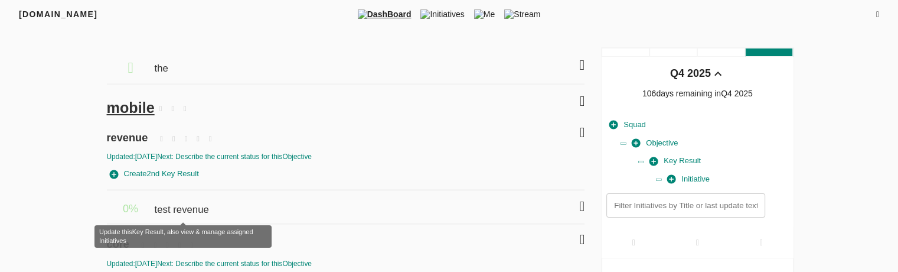
click at [185, 203] on span "test revenue" at bounding box center [182, 204] width 57 height 26
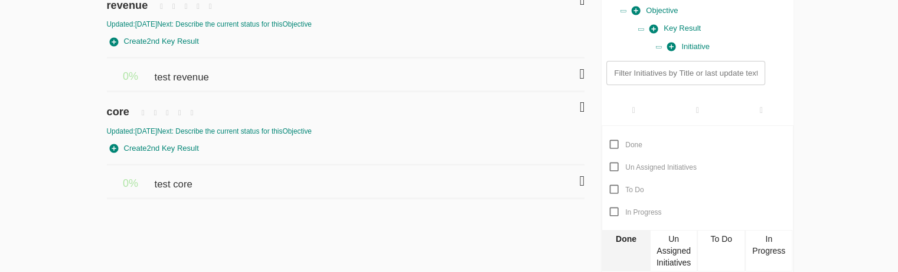
scroll to position [135, 0]
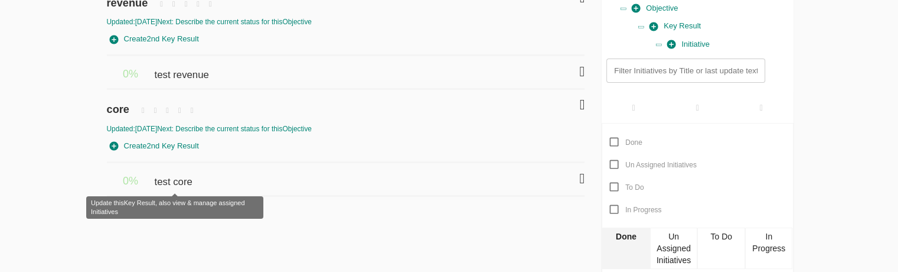
click at [188, 181] on span "test core" at bounding box center [174, 176] width 41 height 26
